Goal: Task Accomplishment & Management: Use online tool/utility

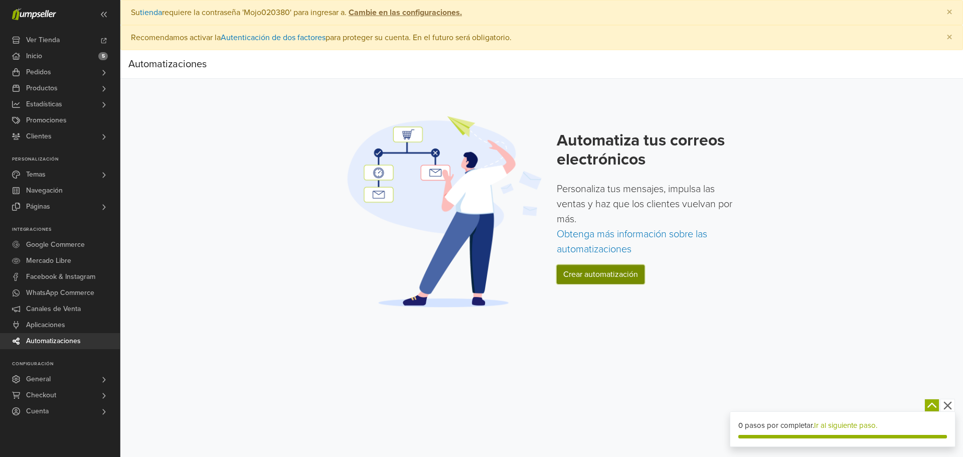
click at [589, 278] on link "Crear automatización" at bounding box center [601, 274] width 88 height 19
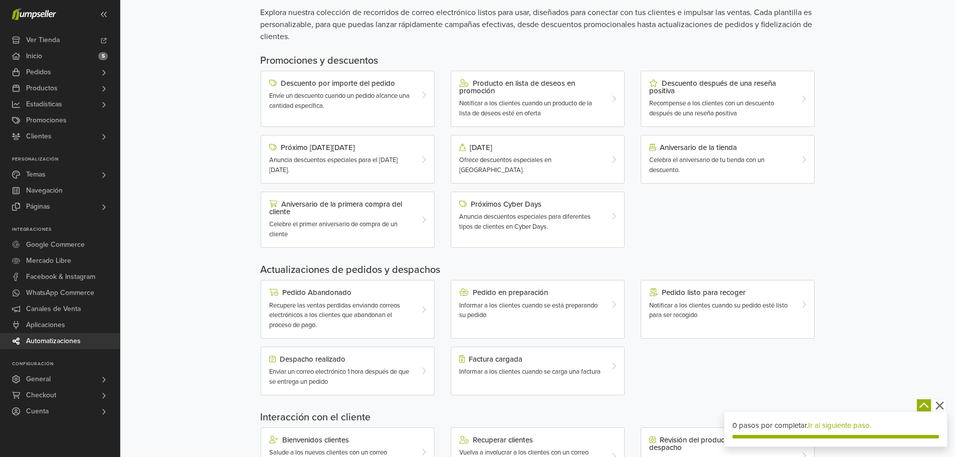
scroll to position [201, 0]
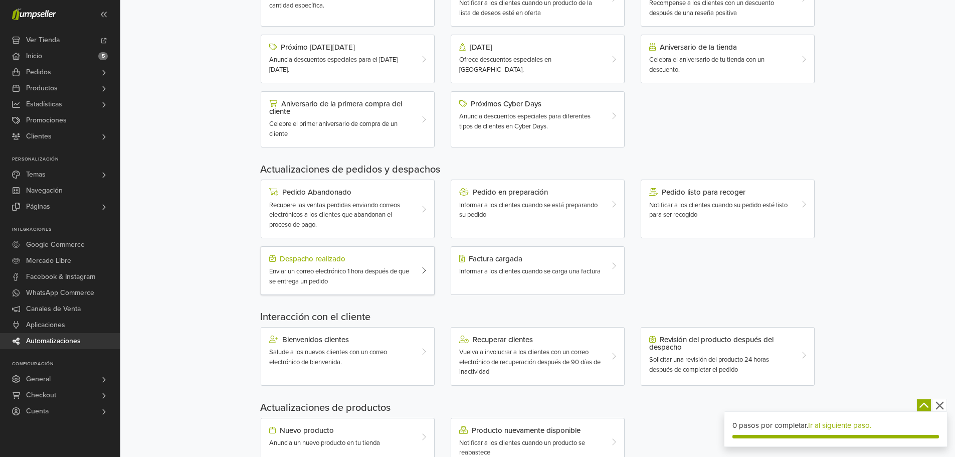
click at [420, 270] on div at bounding box center [426, 271] width 15 height 32
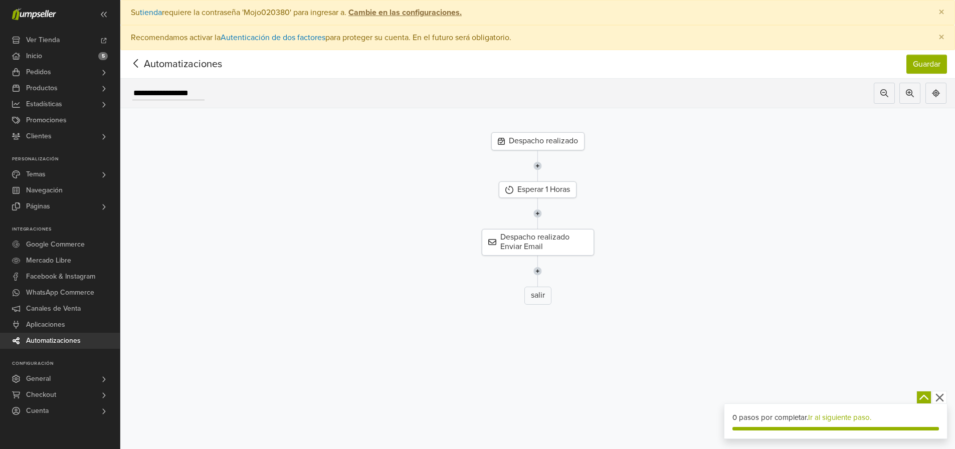
click at [532, 148] on div "Despacho realizado" at bounding box center [538, 141] width 93 height 18
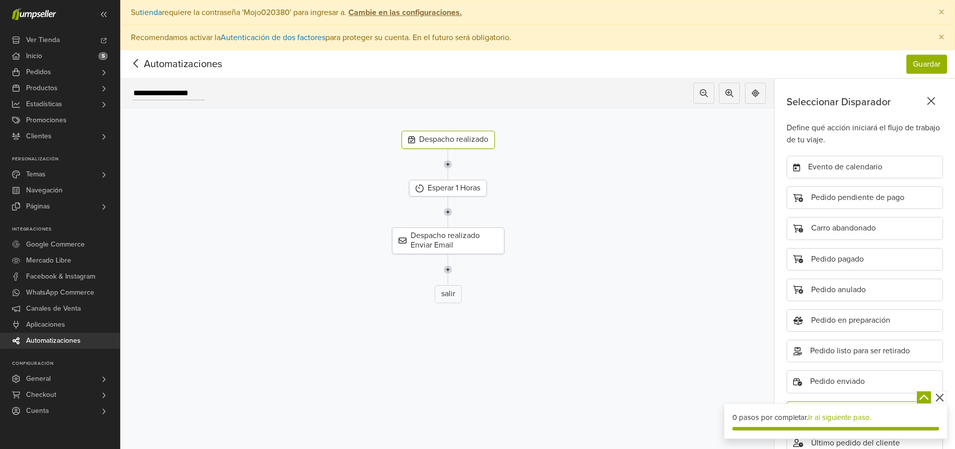
scroll to position [171, 0]
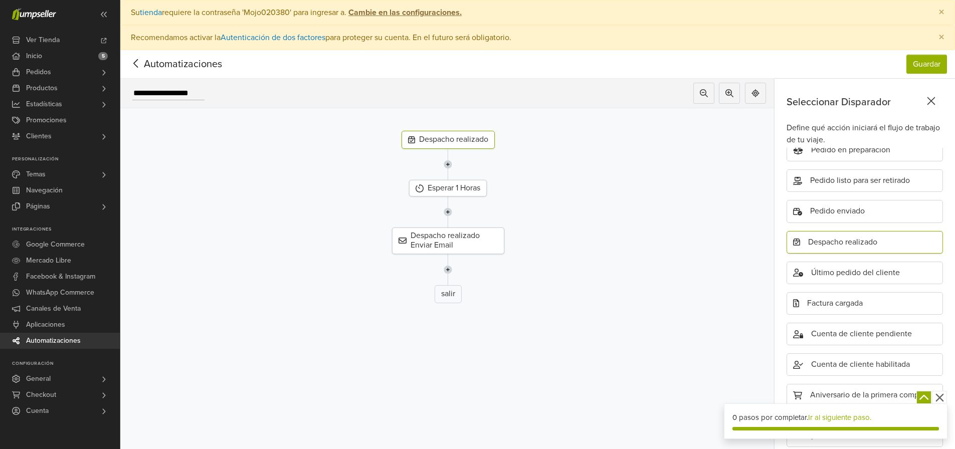
click at [846, 243] on div "Despacho realizado" at bounding box center [865, 242] width 156 height 23
click at [871, 152] on div "Pedido en preparación" at bounding box center [865, 150] width 156 height 23
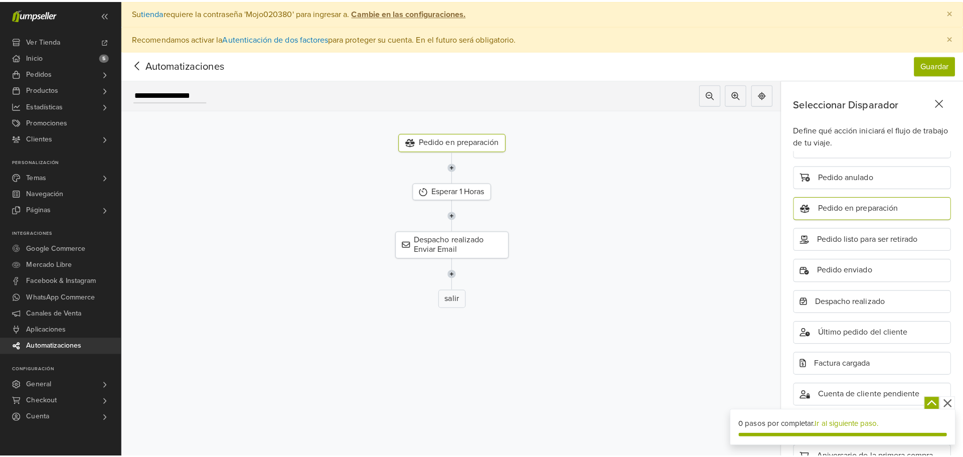
scroll to position [78, 0]
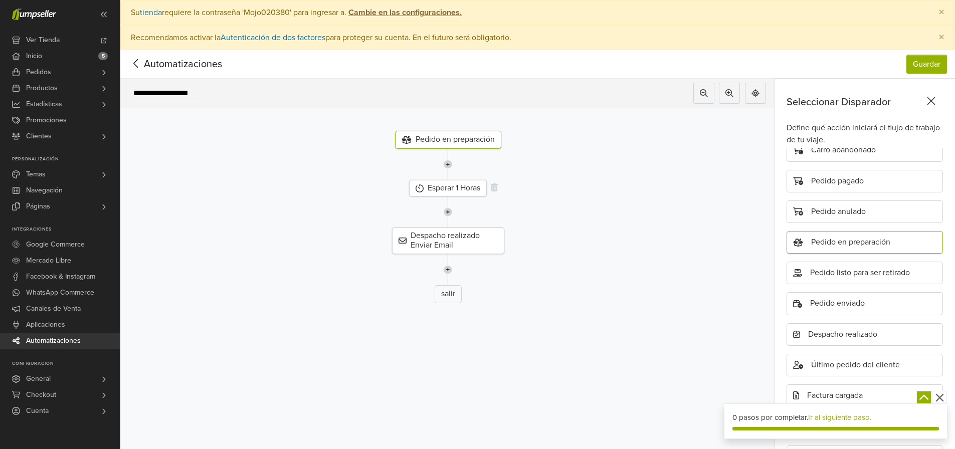
click at [469, 191] on div "Esperar 1 Horas" at bounding box center [448, 188] width 78 height 17
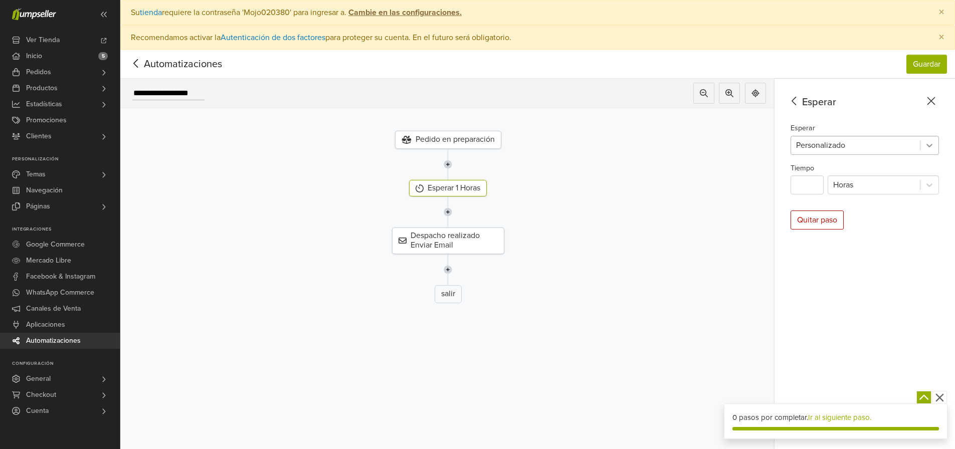
click at [935, 141] on icon at bounding box center [930, 145] width 10 height 10
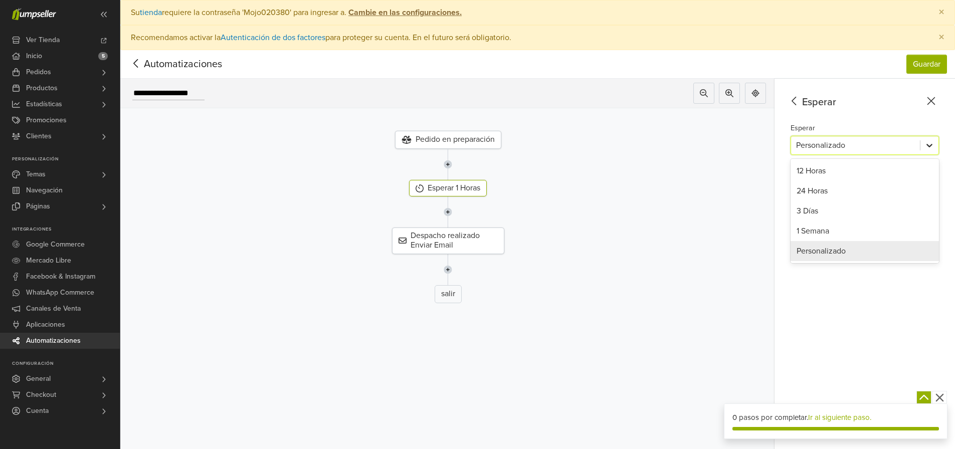
click at [935, 141] on icon at bounding box center [930, 145] width 10 height 10
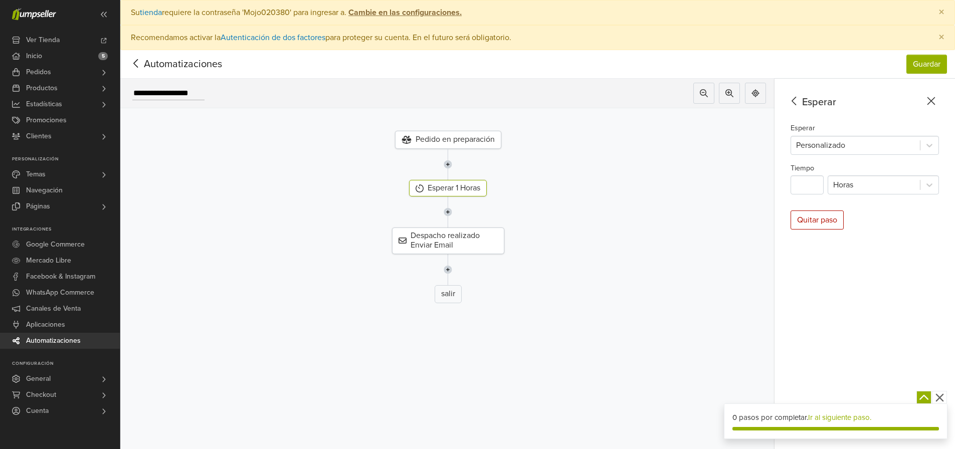
click at [802, 97] on icon at bounding box center [795, 101] width 16 height 13
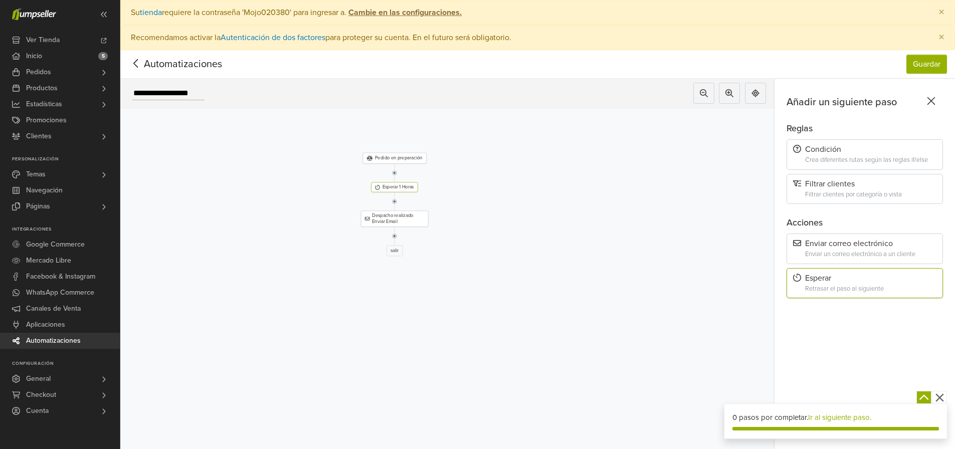
click at [946, 397] on icon "button" at bounding box center [940, 398] width 13 height 13
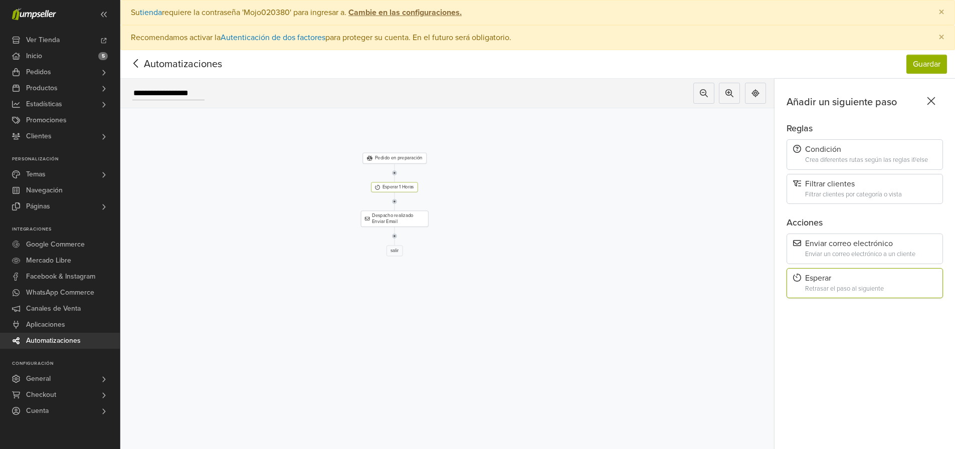
click at [939, 97] on icon at bounding box center [932, 101] width 16 height 13
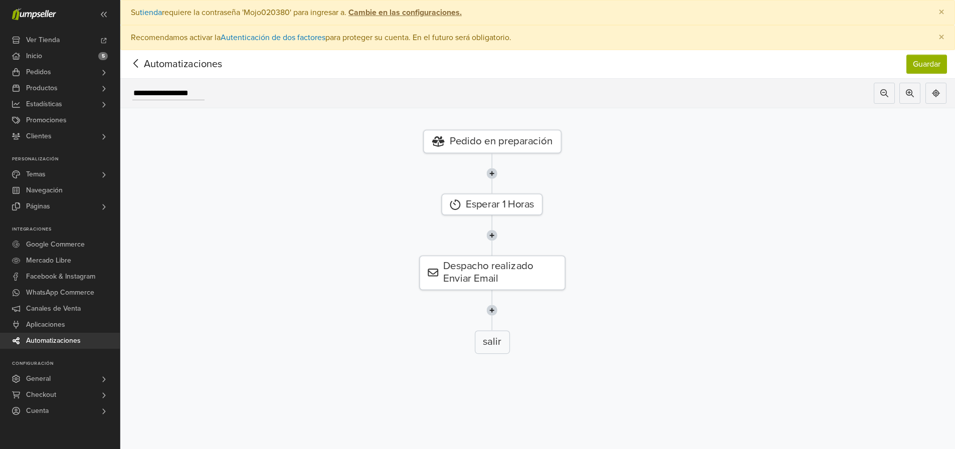
click at [133, 59] on icon at bounding box center [136, 63] width 16 height 13
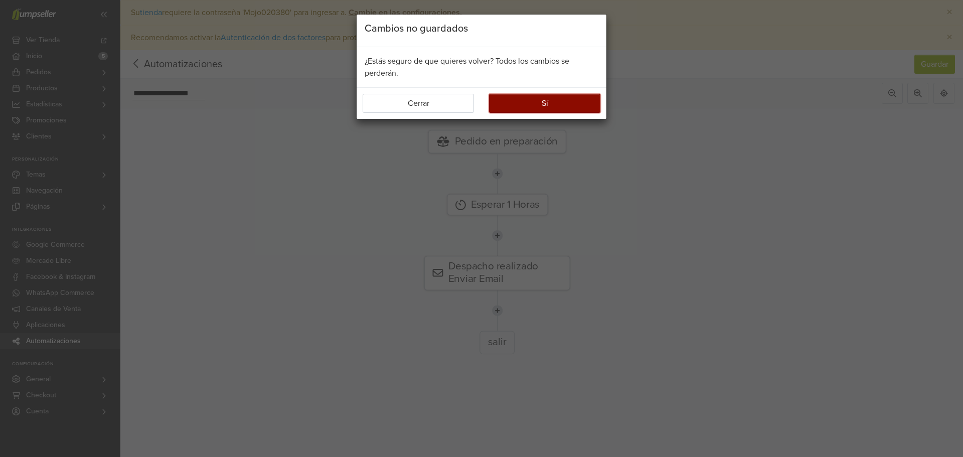
click at [519, 105] on button "Sí" at bounding box center [544, 103] width 111 height 19
